Goal: Information Seeking & Learning: Learn about a topic

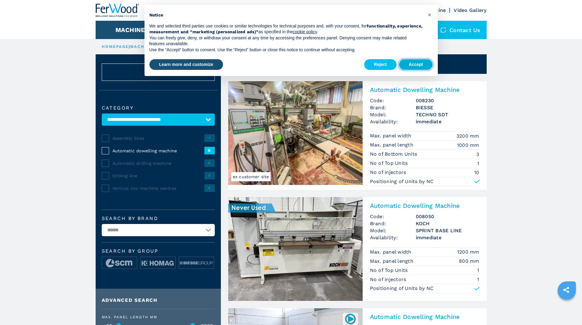
click at [421, 63] on button "Accept" at bounding box center [416, 64] width 34 height 11
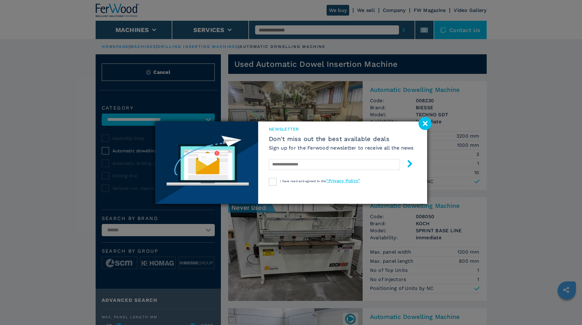
click at [427, 120] on image at bounding box center [424, 123] width 13 height 13
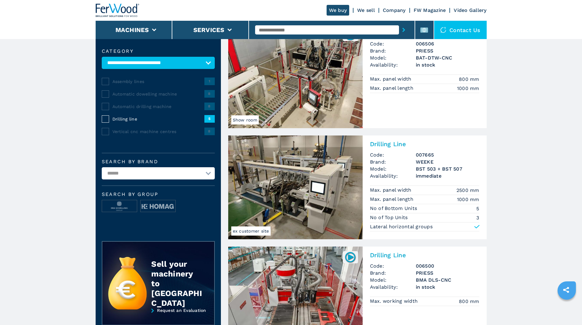
scroll to position [61, 0]
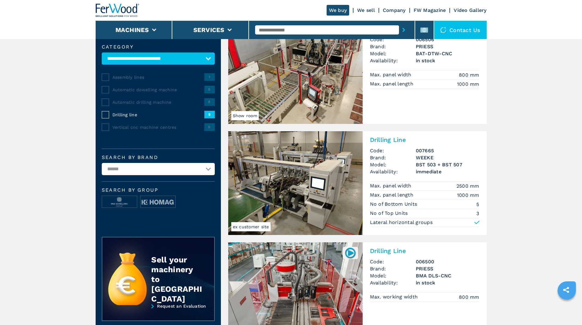
click at [177, 174] on select "**********" at bounding box center [158, 169] width 113 height 12
select select "****"
click at [102, 167] on select "**********" at bounding box center [158, 169] width 113 height 12
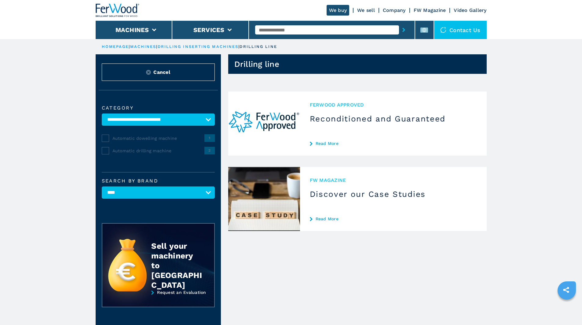
click at [130, 154] on span "Automatic drilling machine" at bounding box center [158, 151] width 92 height 6
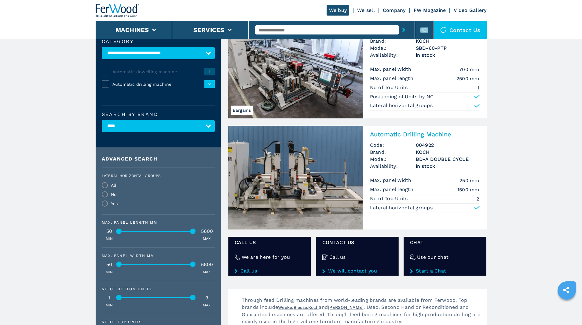
scroll to position [31, 0]
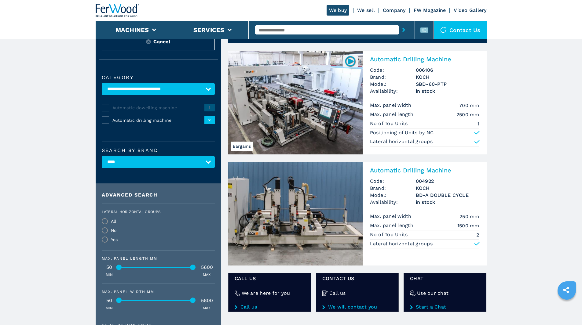
click at [411, 58] on h2 "Automatic Drilling Machine" at bounding box center [424, 59] width 109 height 7
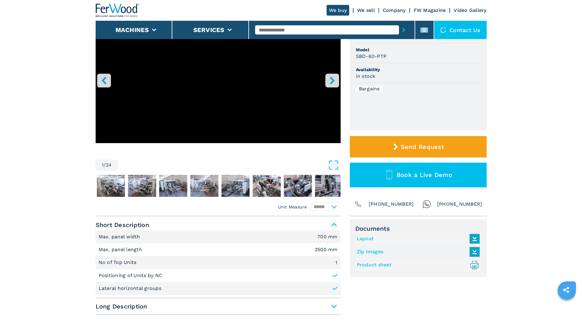
scroll to position [92, 0]
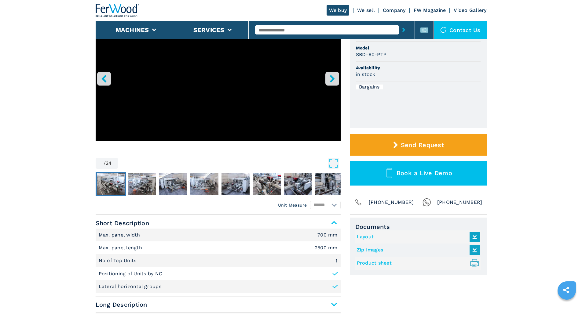
click at [116, 183] on img "Go to Slide 2" at bounding box center [111, 184] width 28 height 22
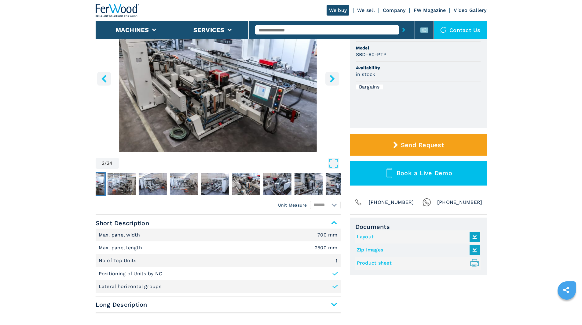
click at [328, 77] on icon "right-button" at bounding box center [332, 79] width 8 height 8
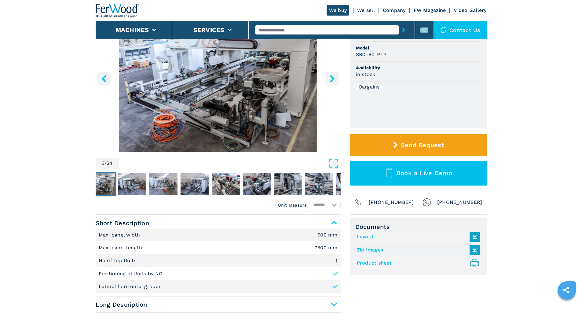
click at [328, 77] on icon "right-button" at bounding box center [332, 79] width 8 height 8
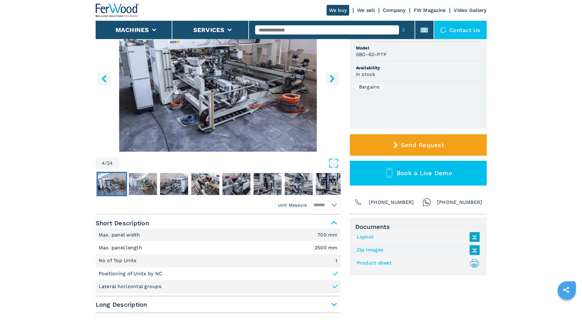
click at [328, 77] on icon "right-button" at bounding box center [332, 79] width 8 height 8
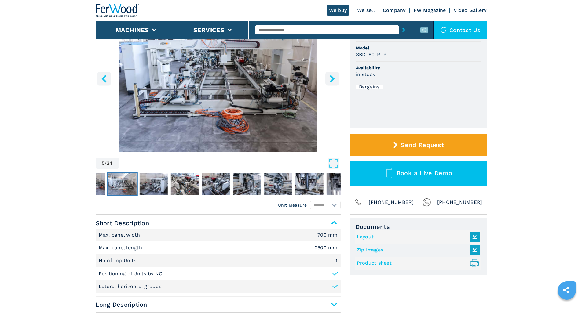
click at [328, 77] on icon "right-button" at bounding box center [332, 79] width 8 height 8
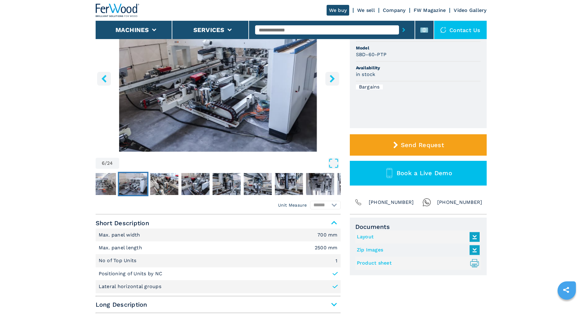
click at [328, 77] on icon "right-button" at bounding box center [332, 79] width 8 height 8
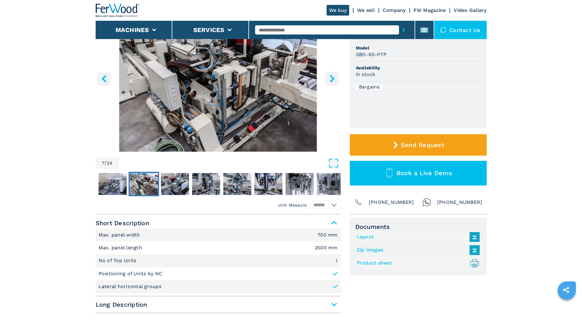
click at [328, 77] on icon "right-button" at bounding box center [332, 79] width 8 height 8
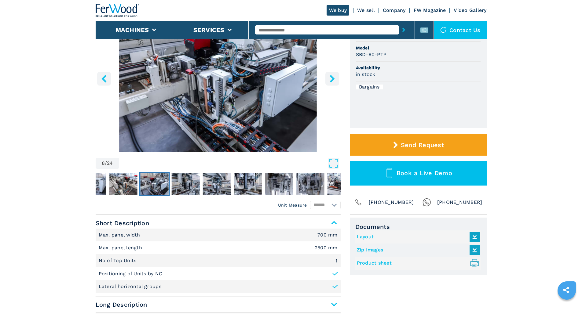
click at [328, 77] on icon "right-button" at bounding box center [332, 79] width 8 height 8
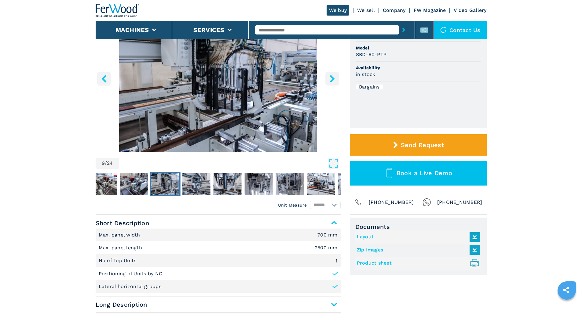
click at [328, 77] on icon "right-button" at bounding box center [332, 79] width 8 height 8
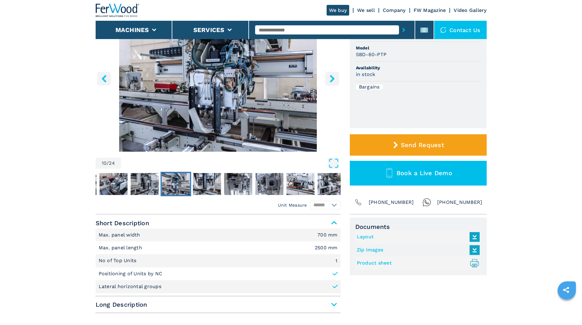
click at [328, 77] on icon "right-button" at bounding box center [332, 79] width 8 height 8
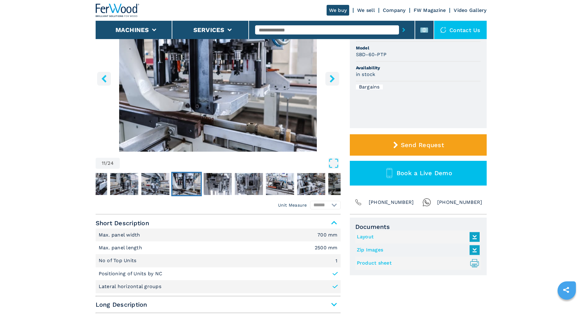
click at [328, 77] on icon "right-button" at bounding box center [332, 79] width 8 height 8
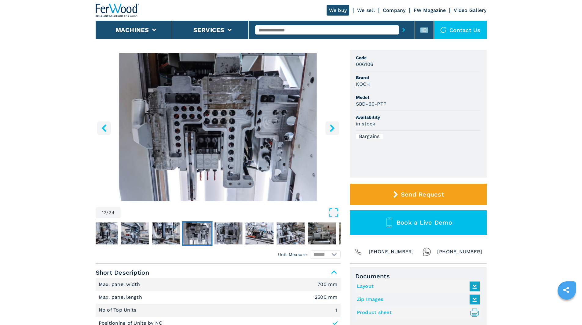
scroll to position [0, 0]
